Goal: Task Accomplishment & Management: Manage account settings

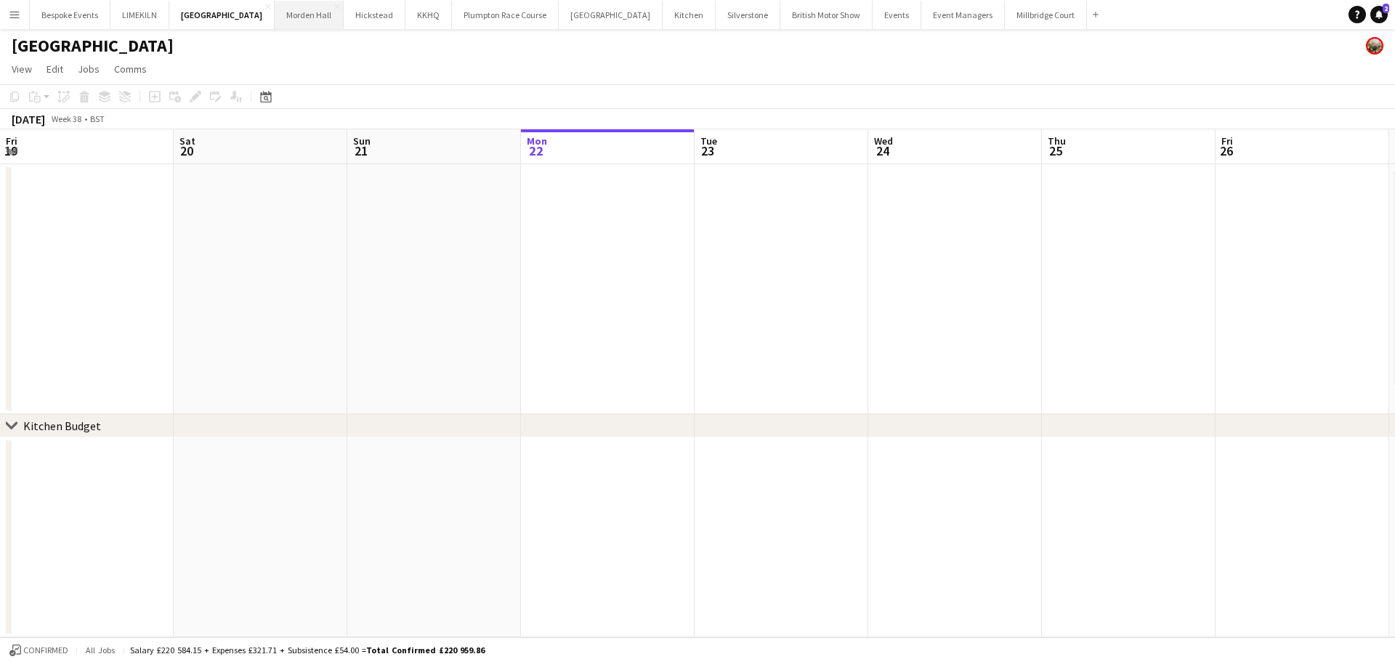
scroll to position [0, 347]
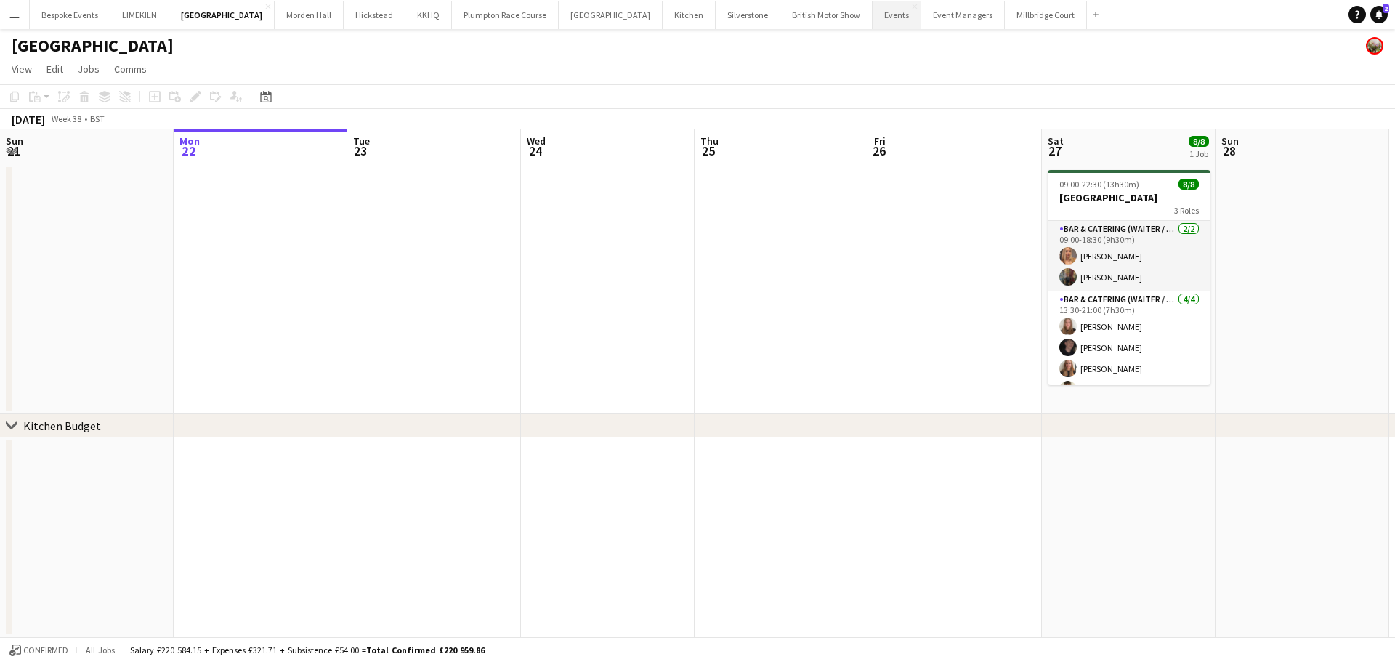
click at [872, 17] on button "Events Close" at bounding box center [896, 15] width 49 height 28
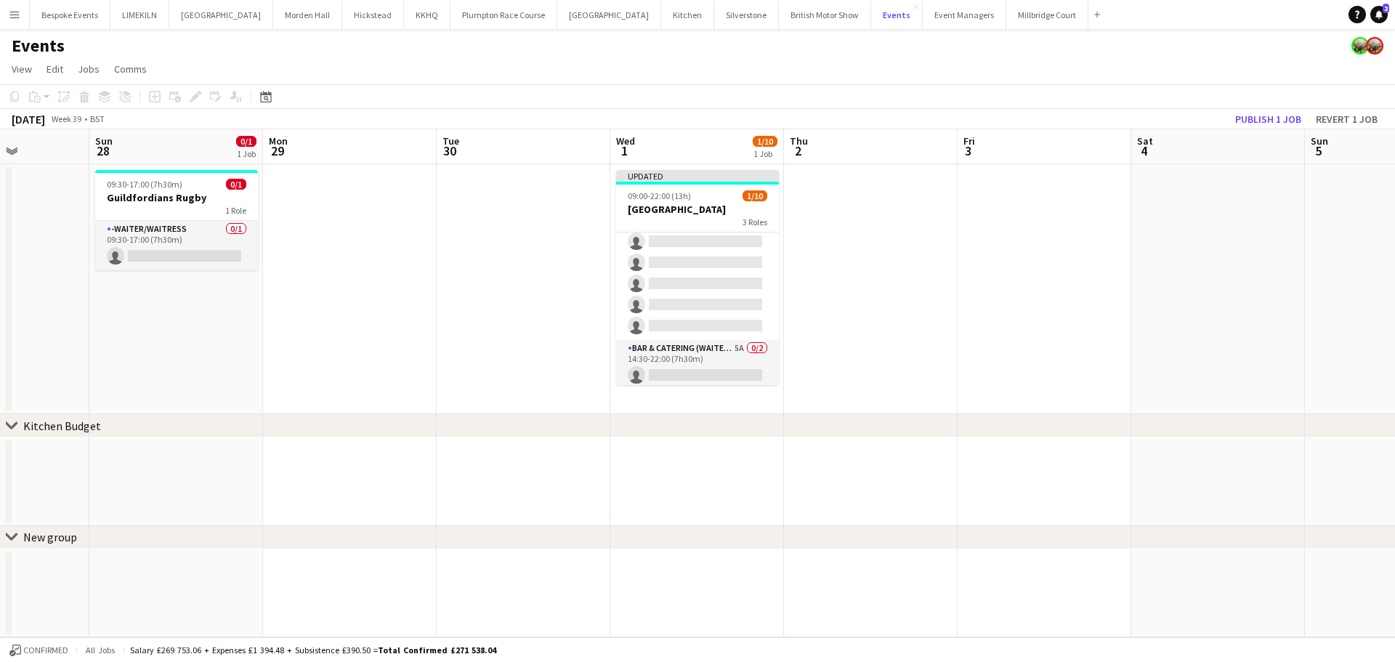
scroll to position [143, 0]
click at [708, 369] on app-card-role "Bar & Catering (Waiter / waitress) 5A 0/2 14:30-22:00 (7h30m) single-neutral-ac…" at bounding box center [697, 350] width 163 height 70
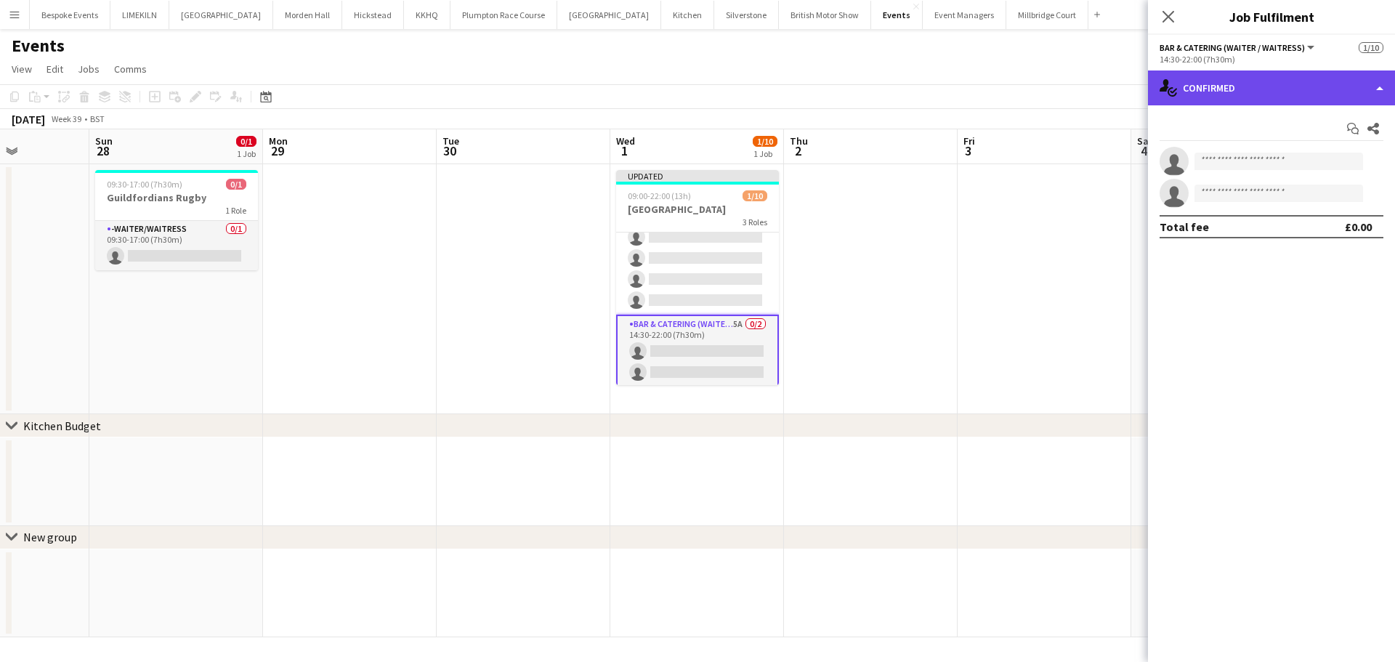
click at [1272, 75] on div "single-neutral-actions-check-2 Confirmed" at bounding box center [1271, 87] width 247 height 35
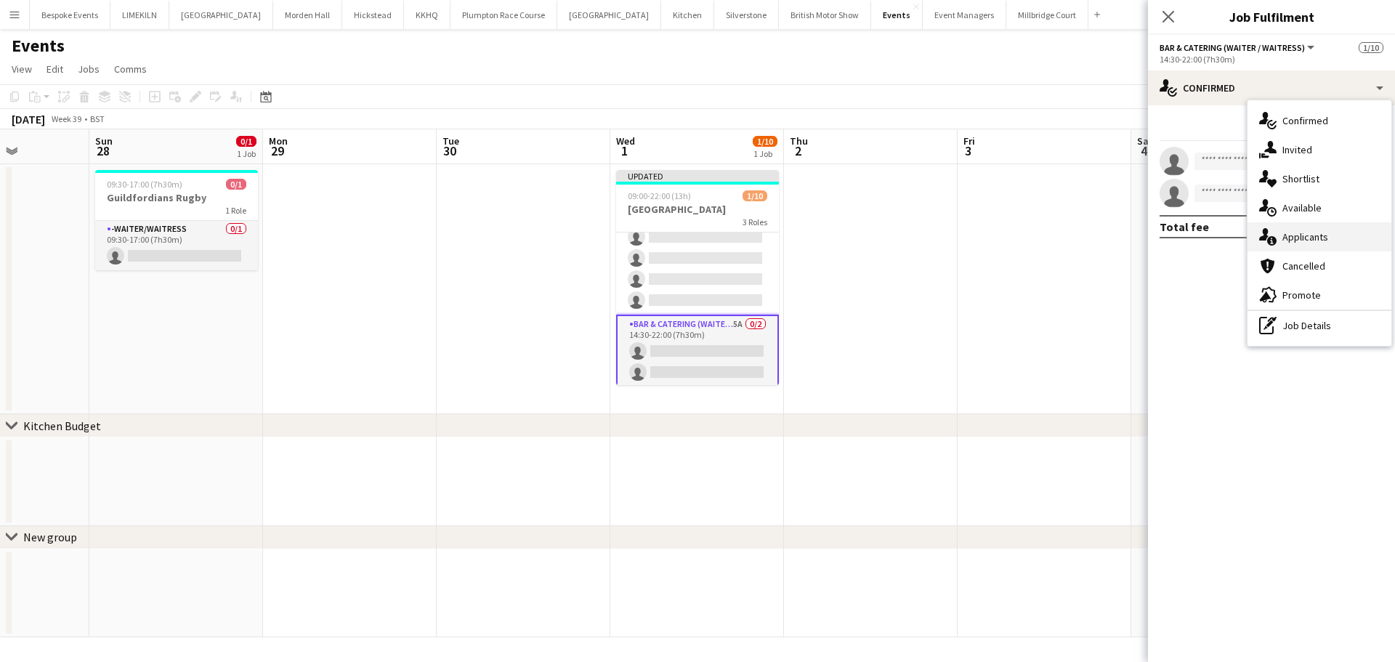
click at [1357, 235] on div "single-neutral-actions-information Applicants" at bounding box center [1319, 236] width 144 height 29
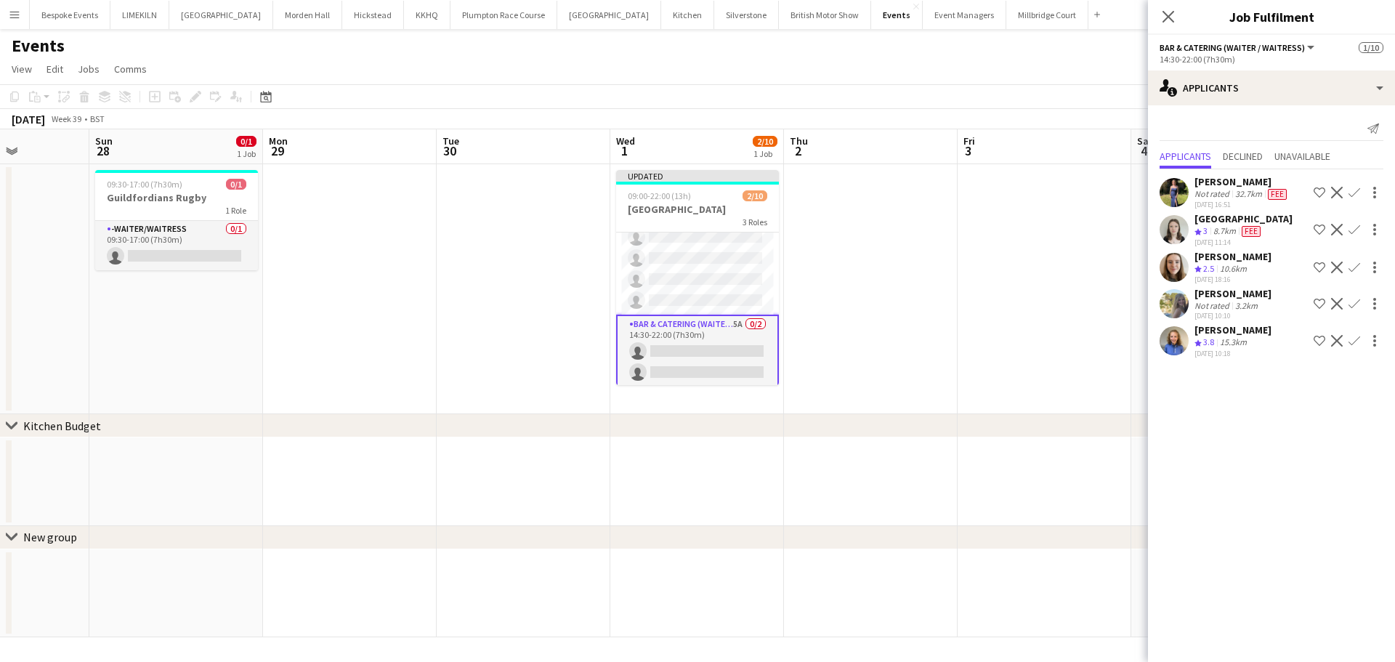
click at [1355, 343] on app-icon "Confirm" at bounding box center [1354, 341] width 12 height 12
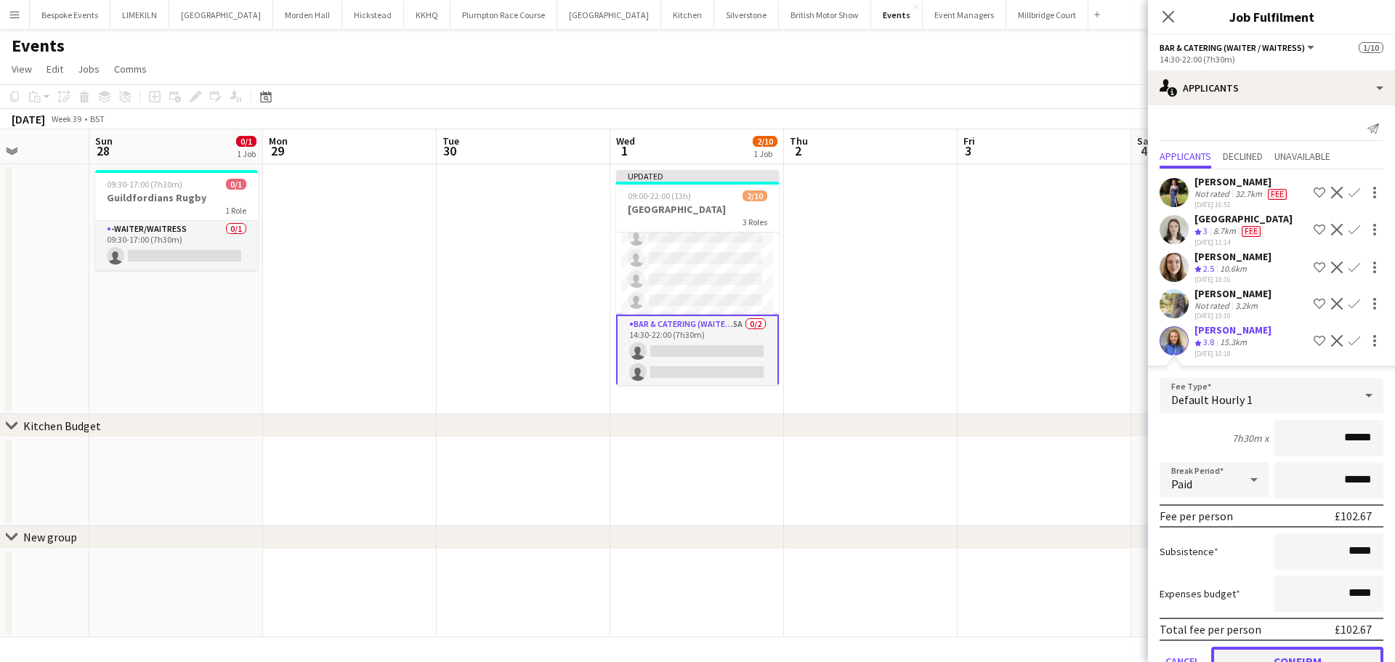
click at [1302, 657] on button "Confirm" at bounding box center [1297, 661] width 172 height 29
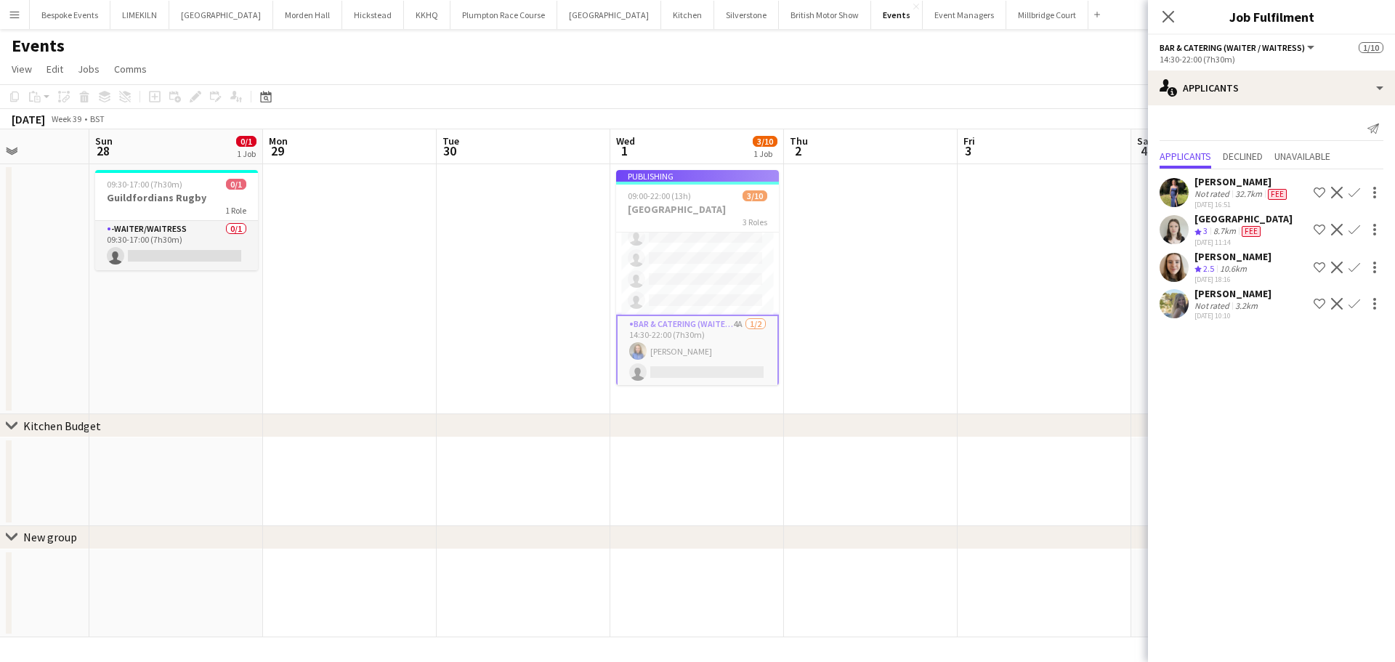
click at [719, 275] on app-job-card "Publishing 09:00-22:00 (13h) 3/10 [GEOGRAPHIC_DATA] 3 Roles Bar & Catering (Wai…" at bounding box center [697, 277] width 163 height 215
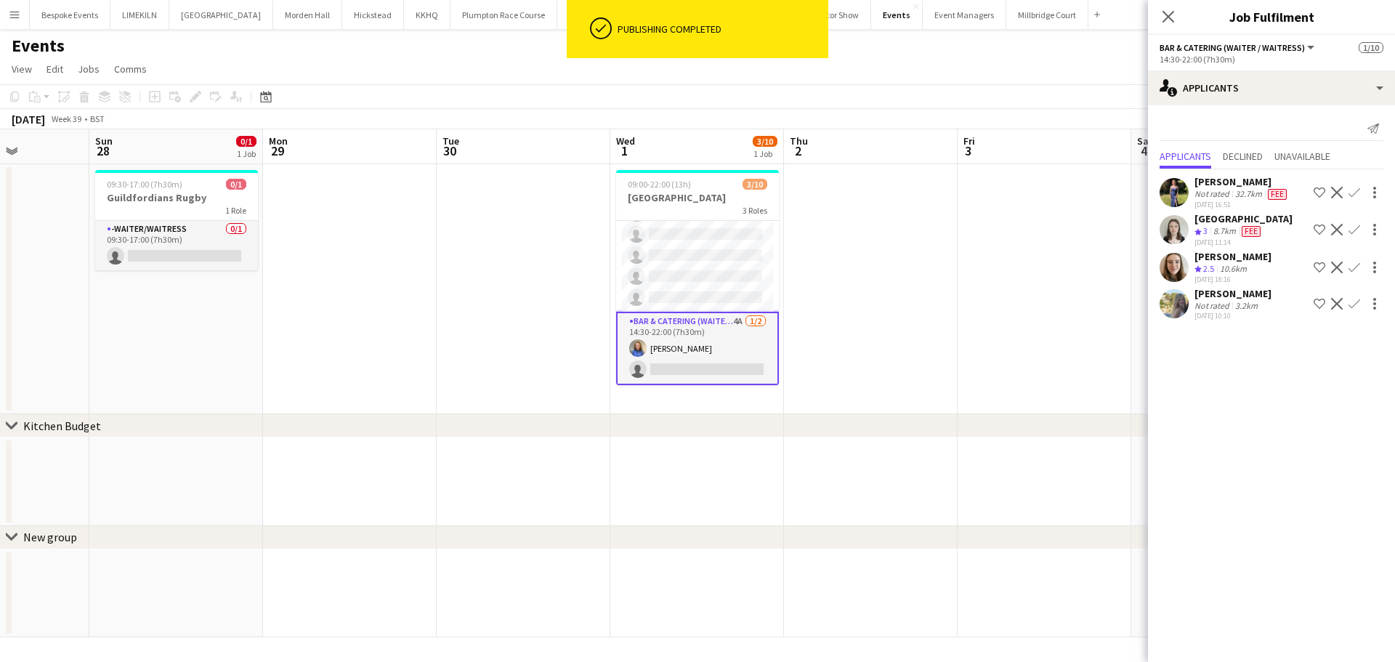
click at [894, 297] on app-date-cell at bounding box center [871, 289] width 174 height 250
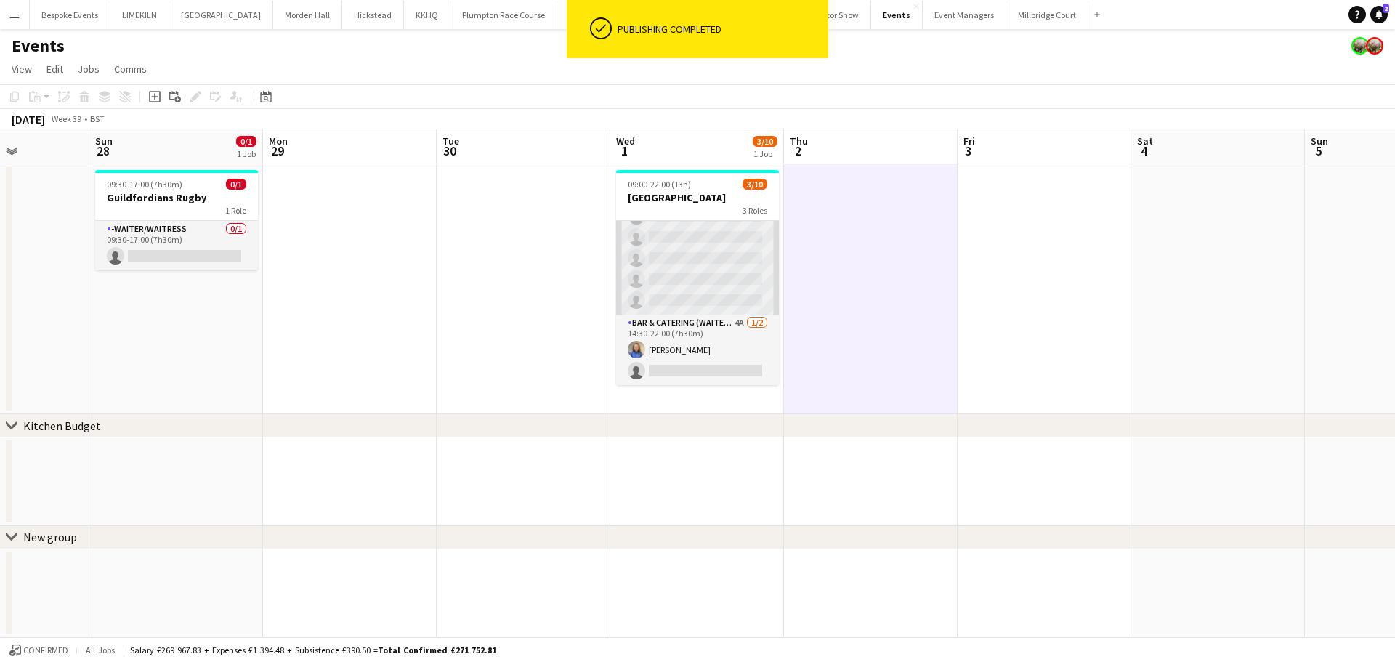
click at [665, 280] on app-card-role "Bar & Catering (Waiter / waitress) 5A 0/6 13:00-20:30 (7h30m) single-neutral-ac…" at bounding box center [697, 237] width 163 height 155
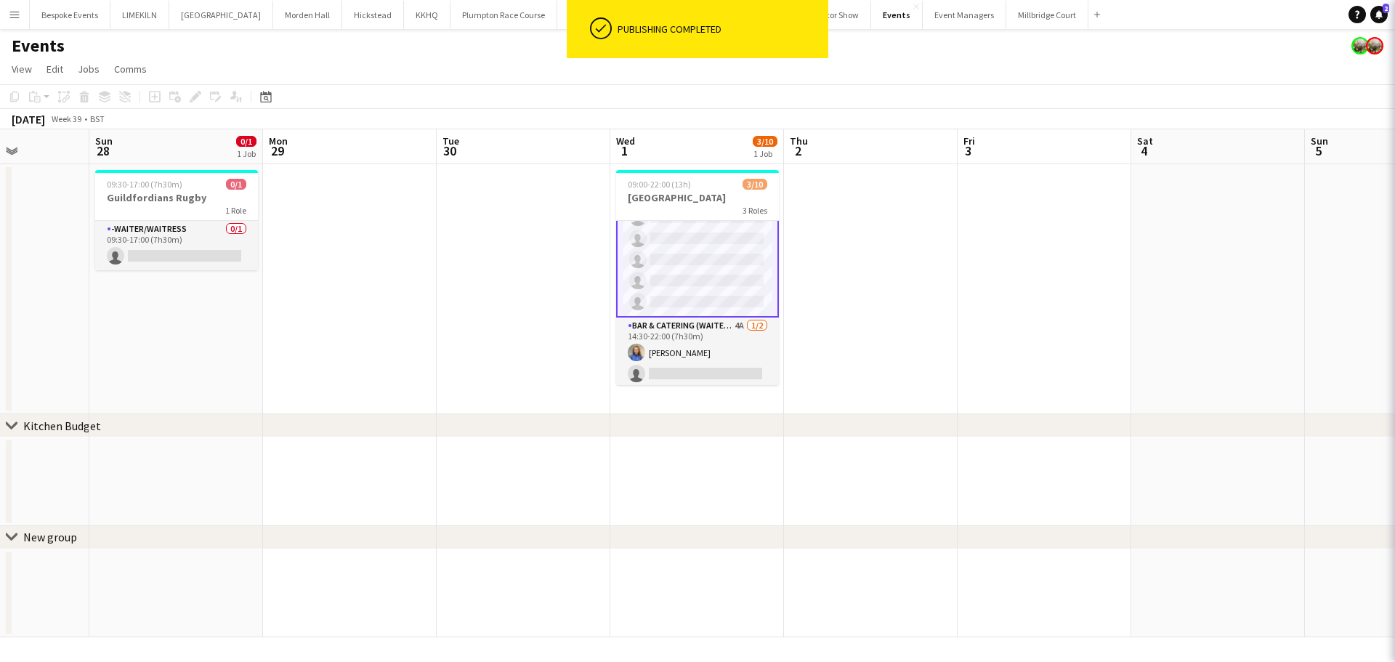
scroll to position [133, 0]
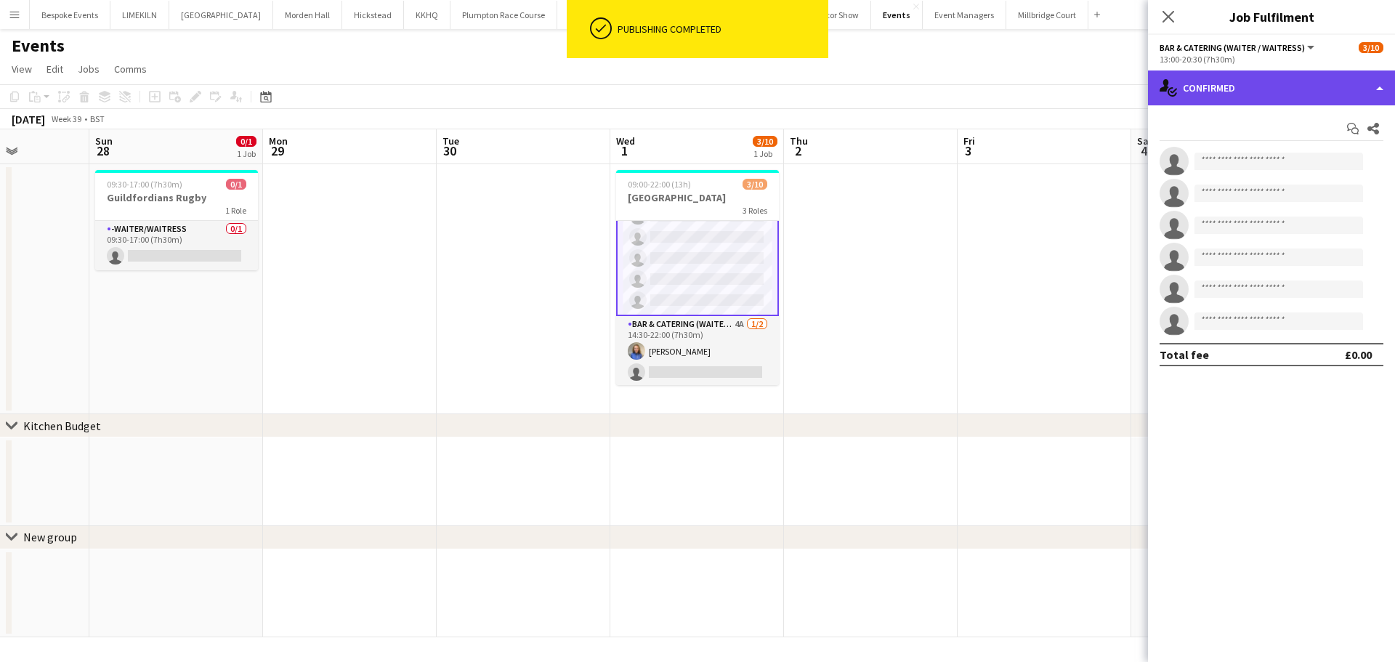
click at [1255, 92] on div "single-neutral-actions-check-2 Confirmed" at bounding box center [1271, 87] width 247 height 35
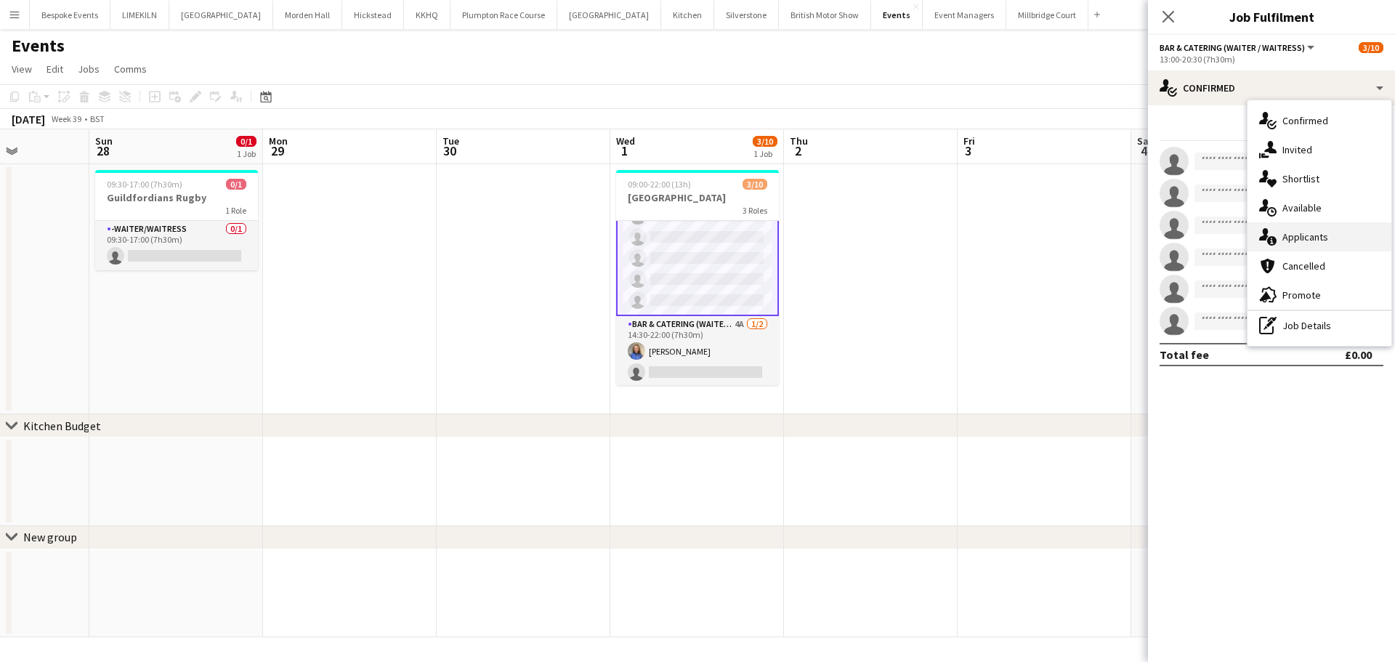
click at [1333, 236] on div "single-neutral-actions-information Applicants" at bounding box center [1319, 236] width 144 height 29
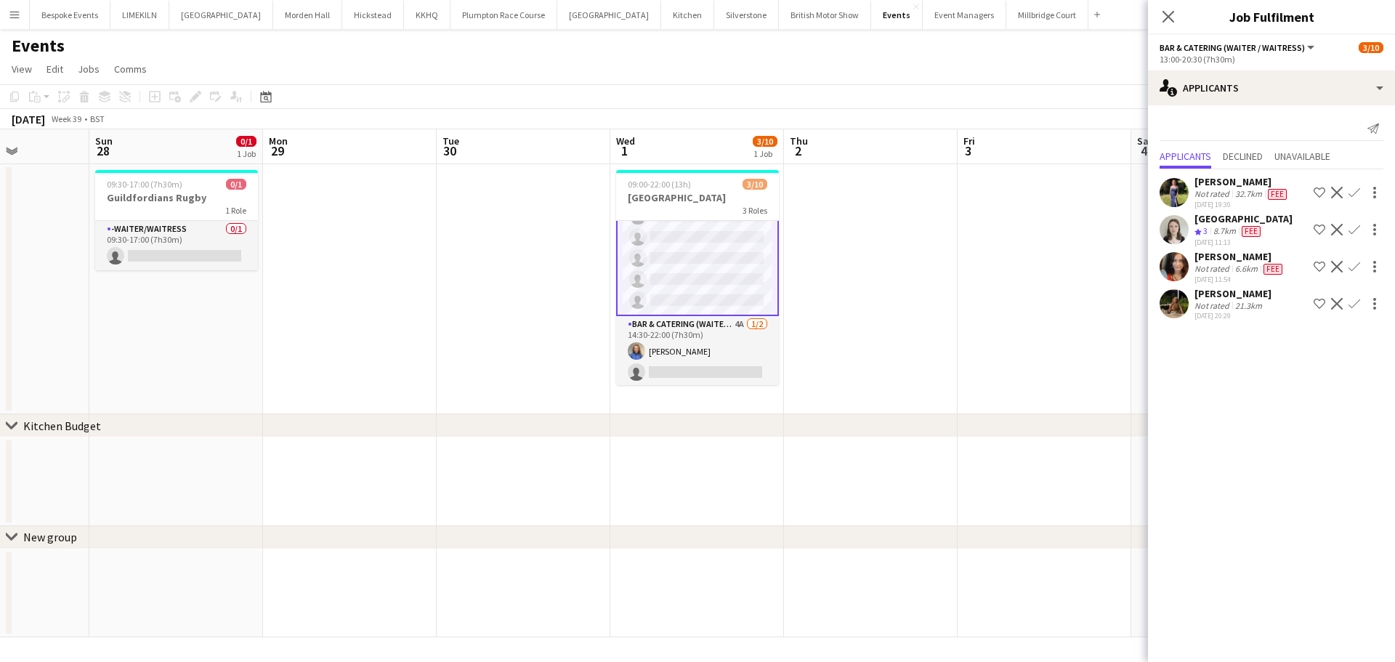
click at [1179, 270] on app-user-avatar at bounding box center [1173, 266] width 29 height 29
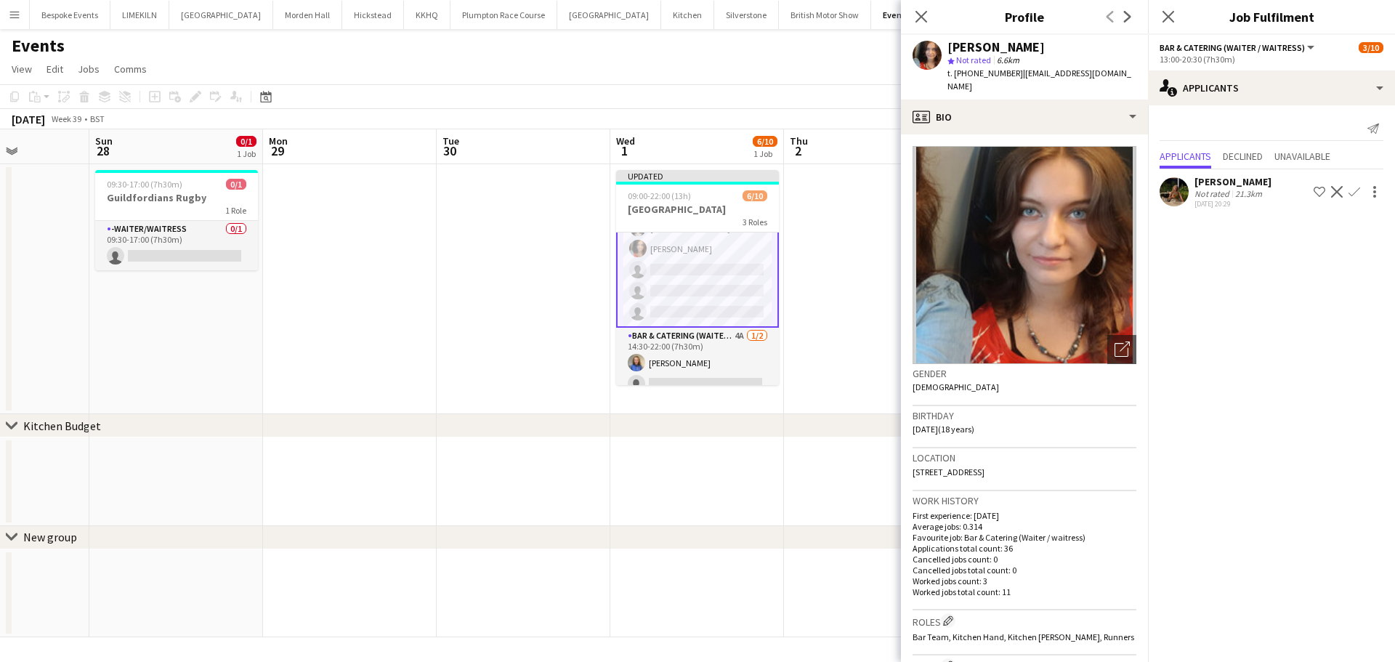
click at [837, 294] on app-date-cell at bounding box center [871, 289] width 174 height 250
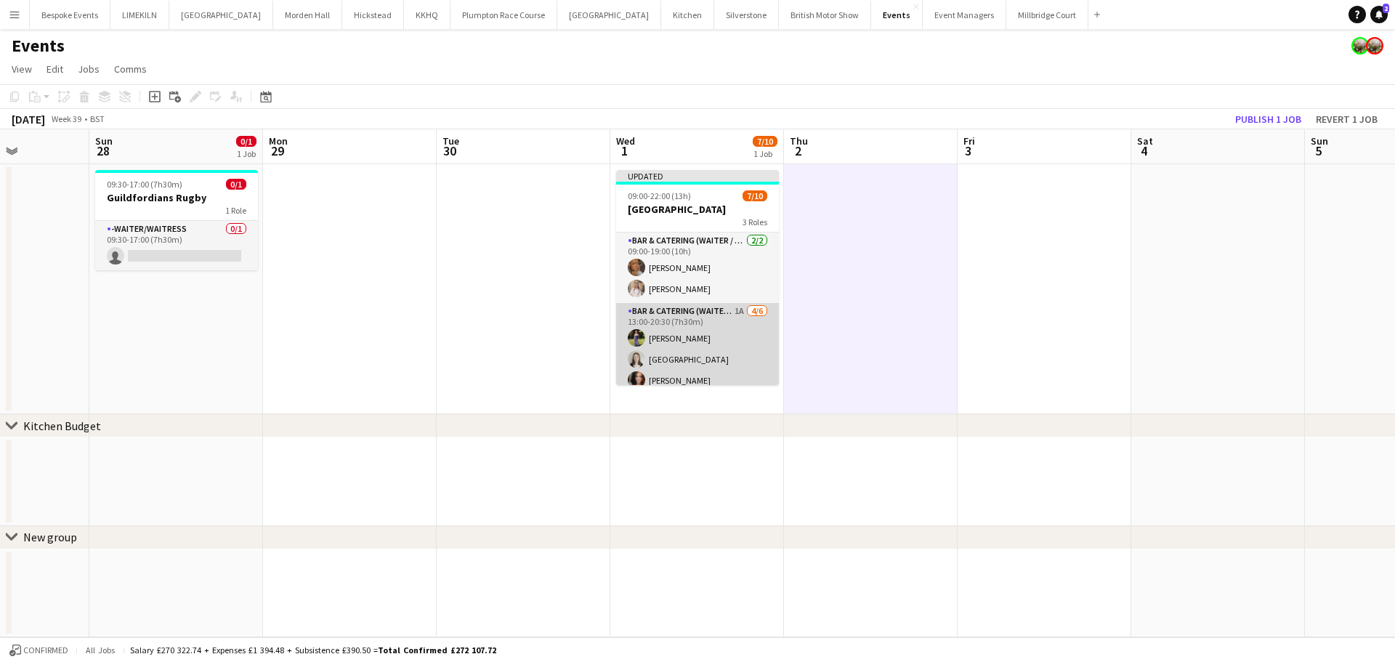
scroll to position [143, 0]
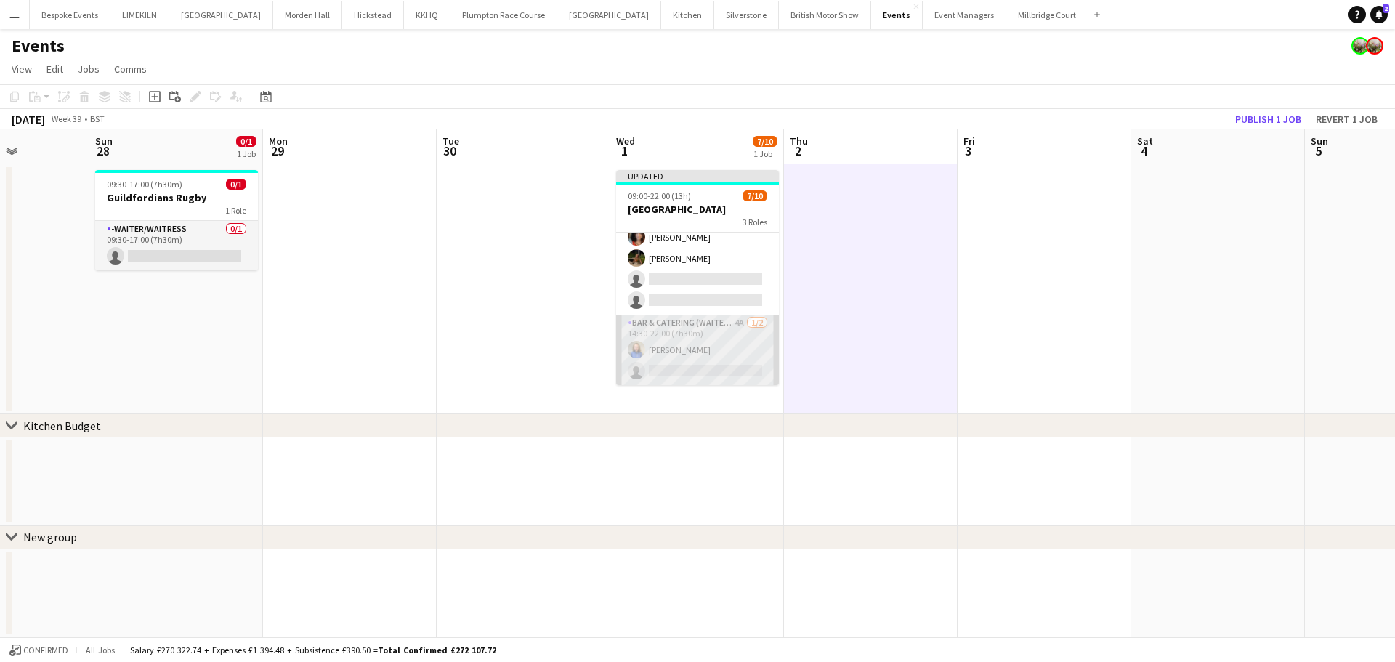
click at [707, 341] on app-card-role "Bar & Catering (Waiter / waitress) 4A [DATE] 14:30-22:00 (7h30m) [PERSON_NAME] …" at bounding box center [697, 350] width 163 height 70
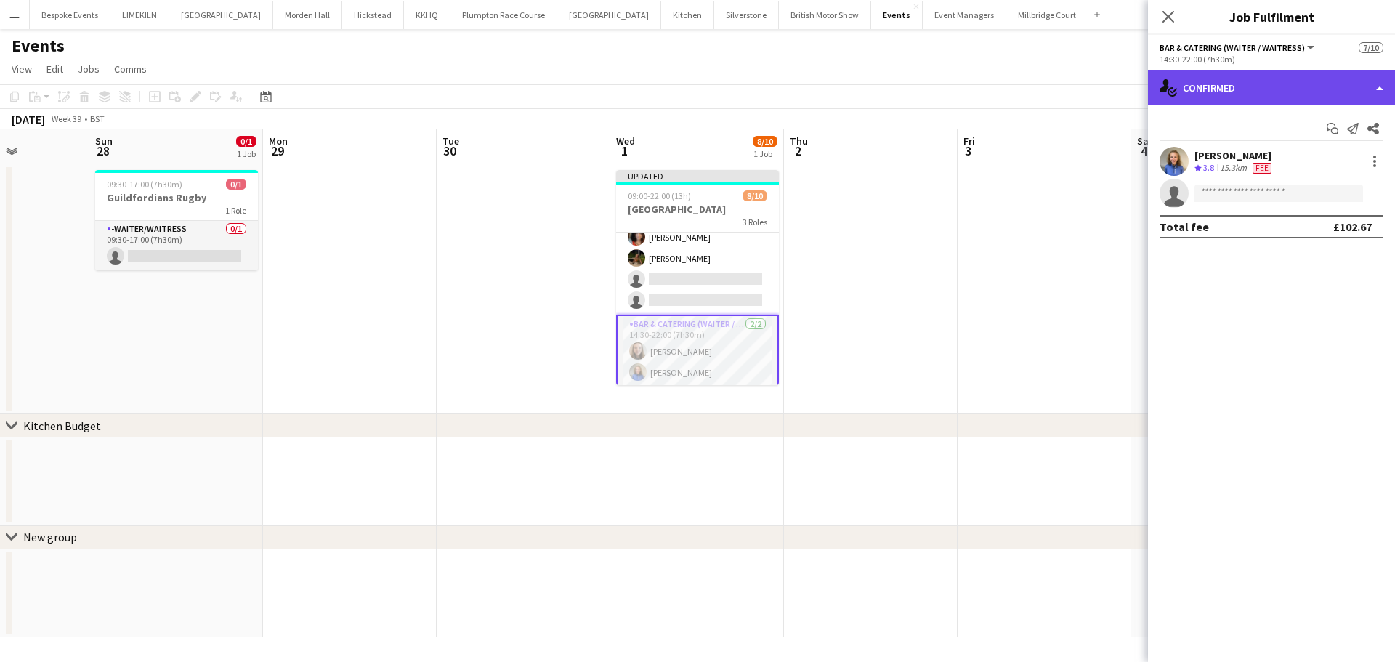
click at [1244, 94] on div "single-neutral-actions-check-2 Confirmed" at bounding box center [1271, 87] width 247 height 35
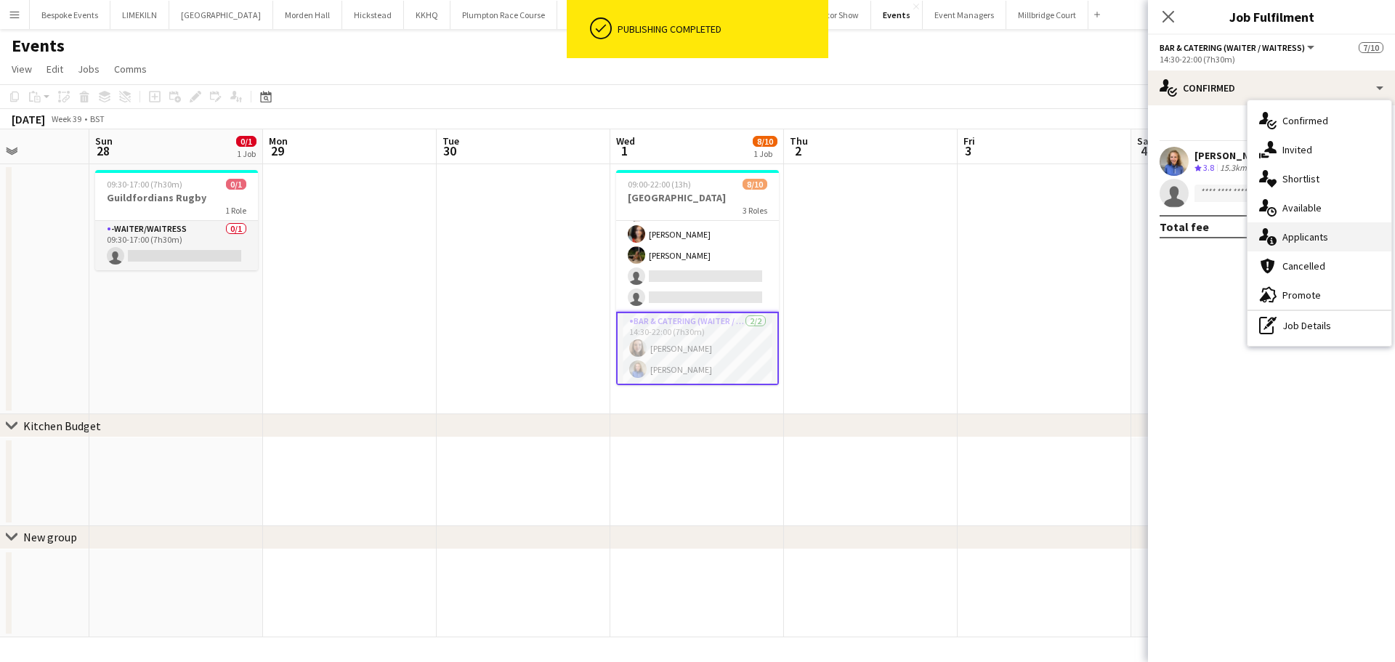
scroll to position [134, 0]
click at [1337, 248] on div "single-neutral-actions-information Applicants" at bounding box center [1319, 236] width 144 height 29
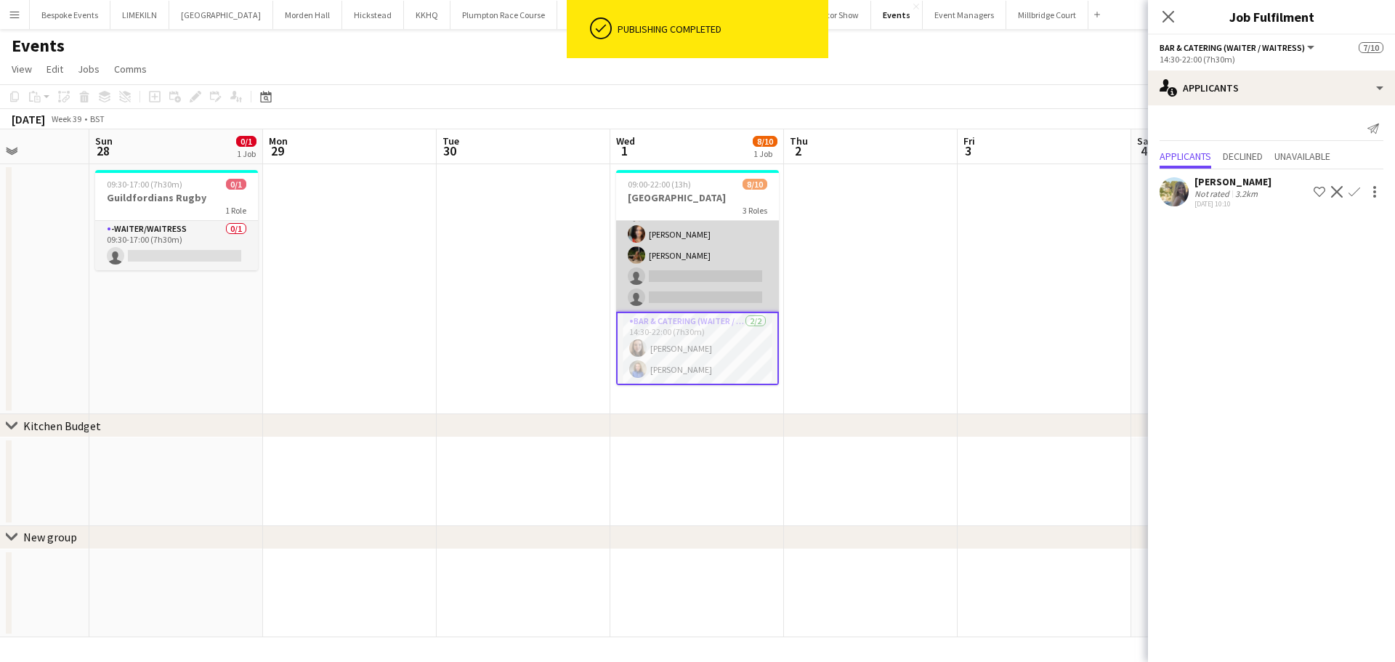
click at [737, 238] on app-card-role "Bar & Catering (Waiter / waitress) 1A [DATE] 13:00-20:30 (7h30m) [PERSON_NAME] …" at bounding box center [697, 234] width 163 height 155
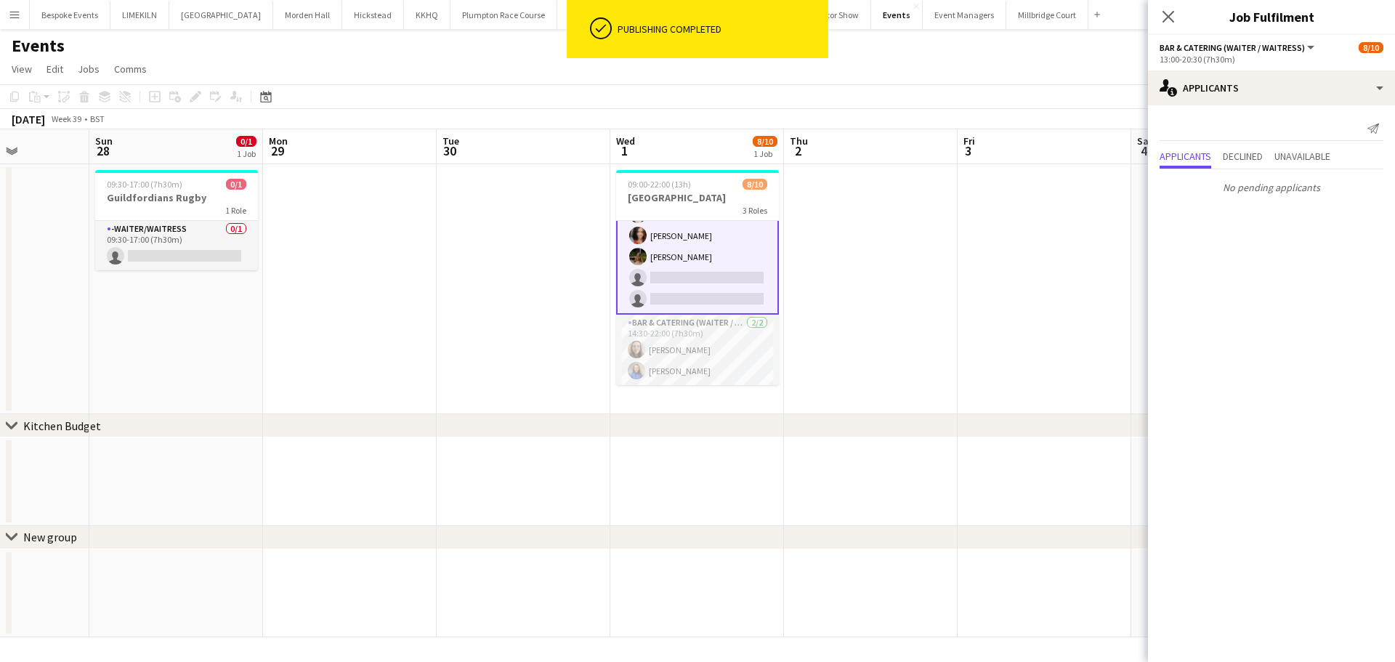
click at [902, 262] on app-date-cell at bounding box center [871, 289] width 174 height 250
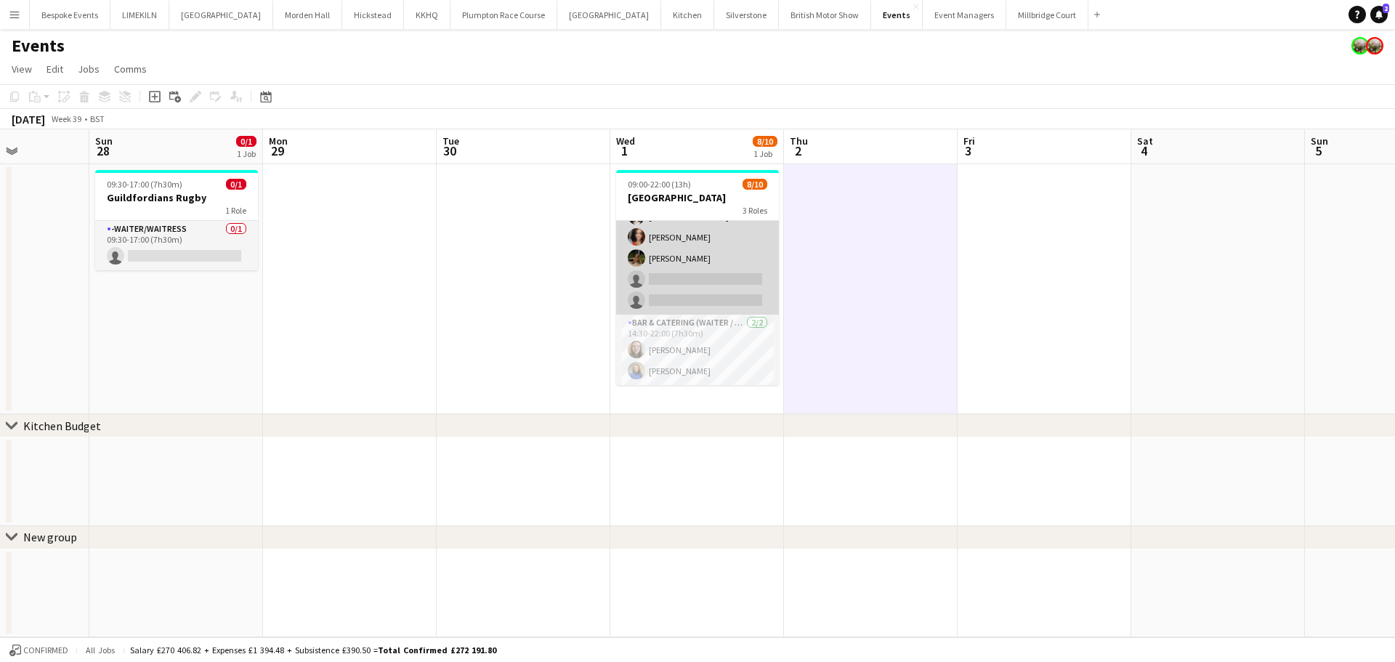
scroll to position [0, 0]
